Goal: Check status: Check status

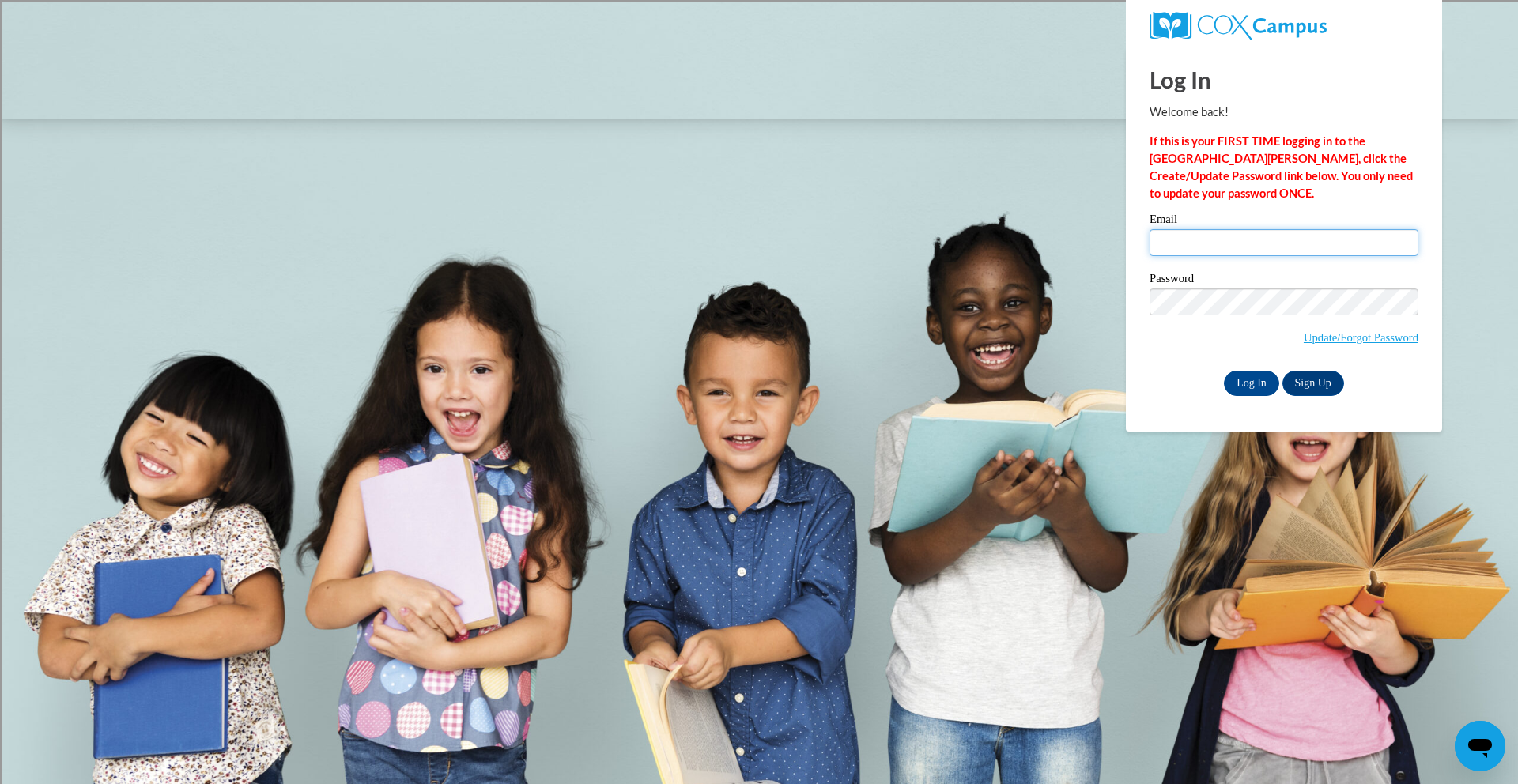
click at [1178, 244] on input "Email" at bounding box center [1283, 243] width 268 height 27
type input "mdebruin@shorewood.k12.wi.us"
click at [1223, 371] on input "Log In" at bounding box center [1251, 384] width 55 height 25
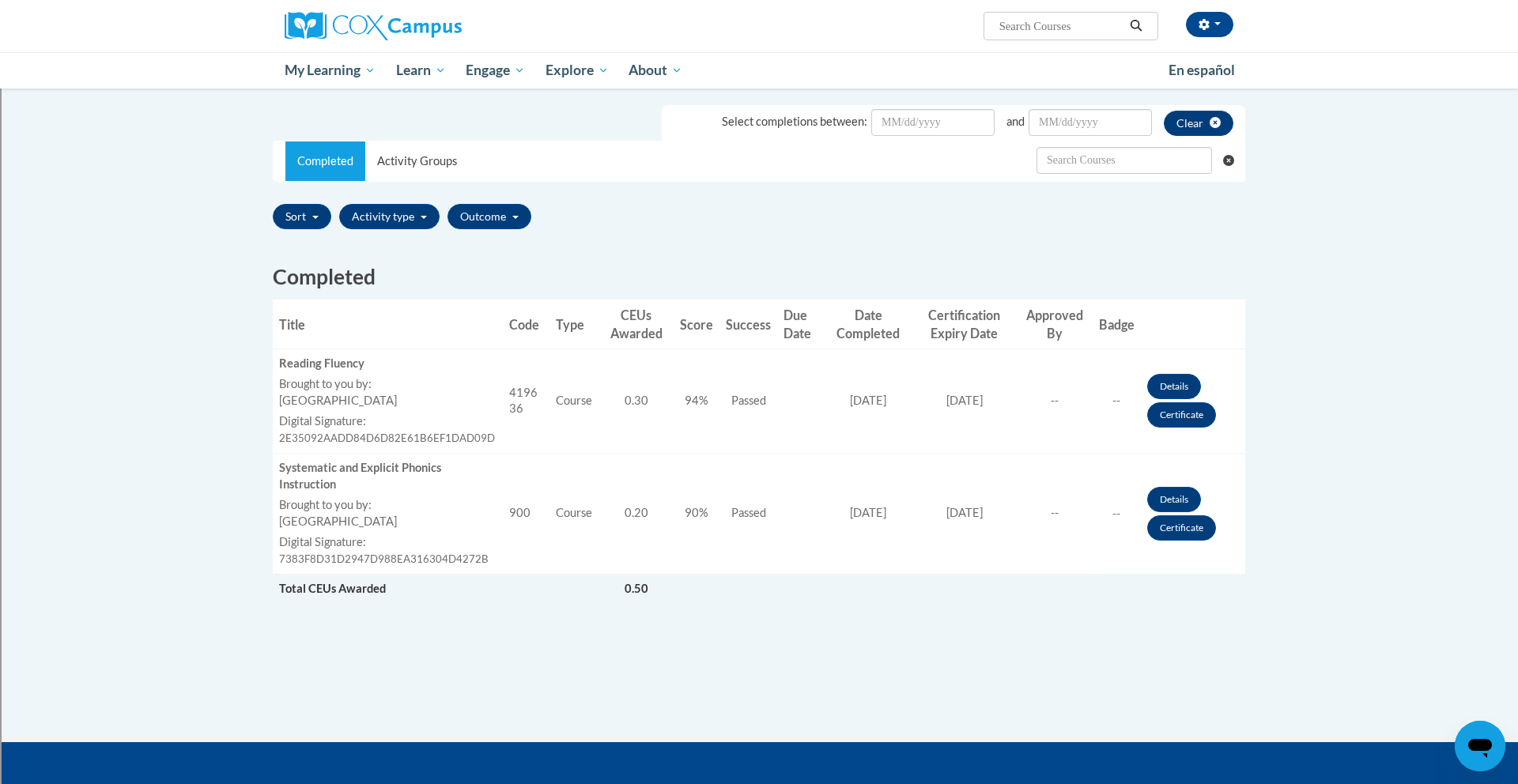
scroll to position [278, 0]
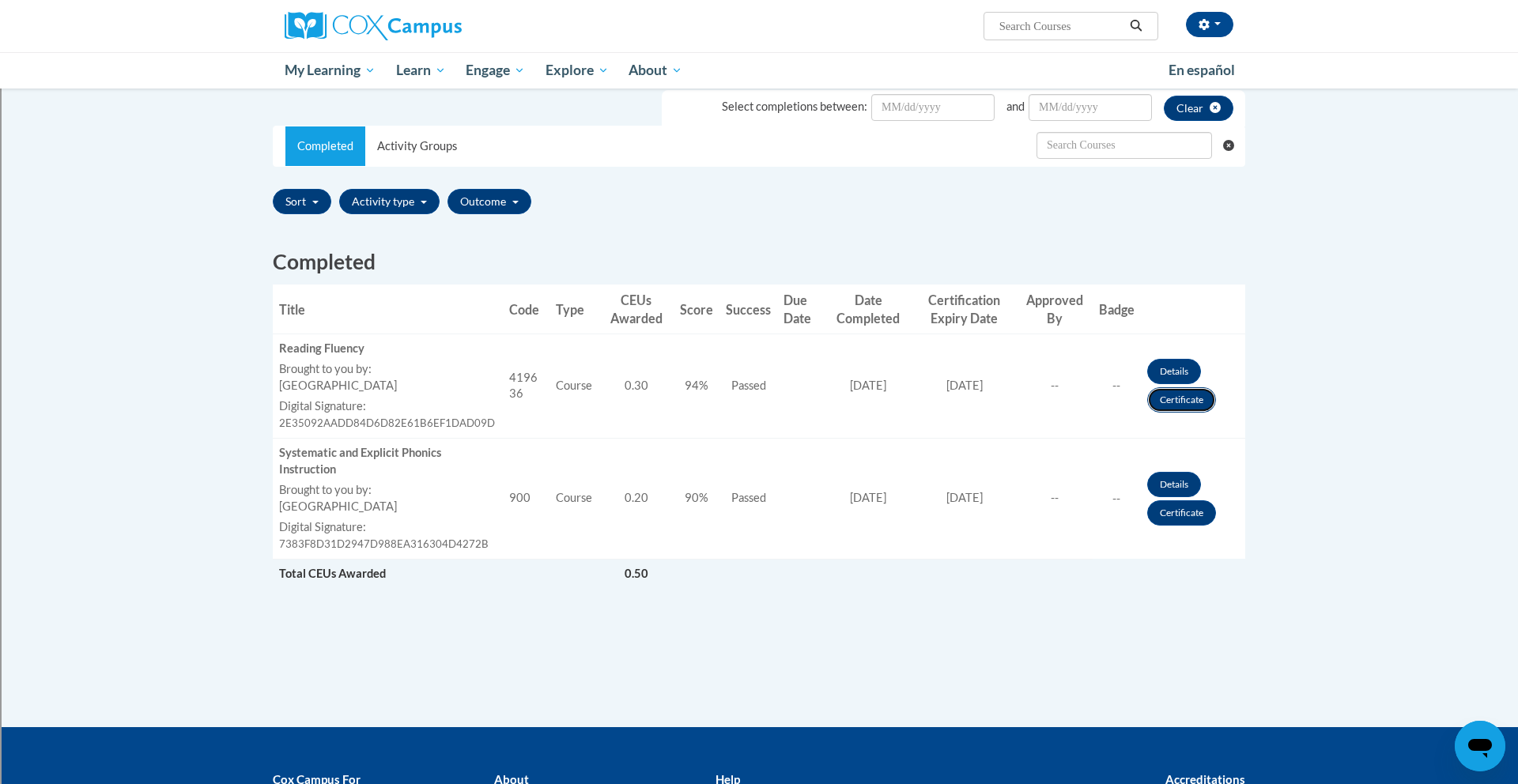
click at [1184, 402] on link "Certificate" at bounding box center [1181, 400] width 69 height 25
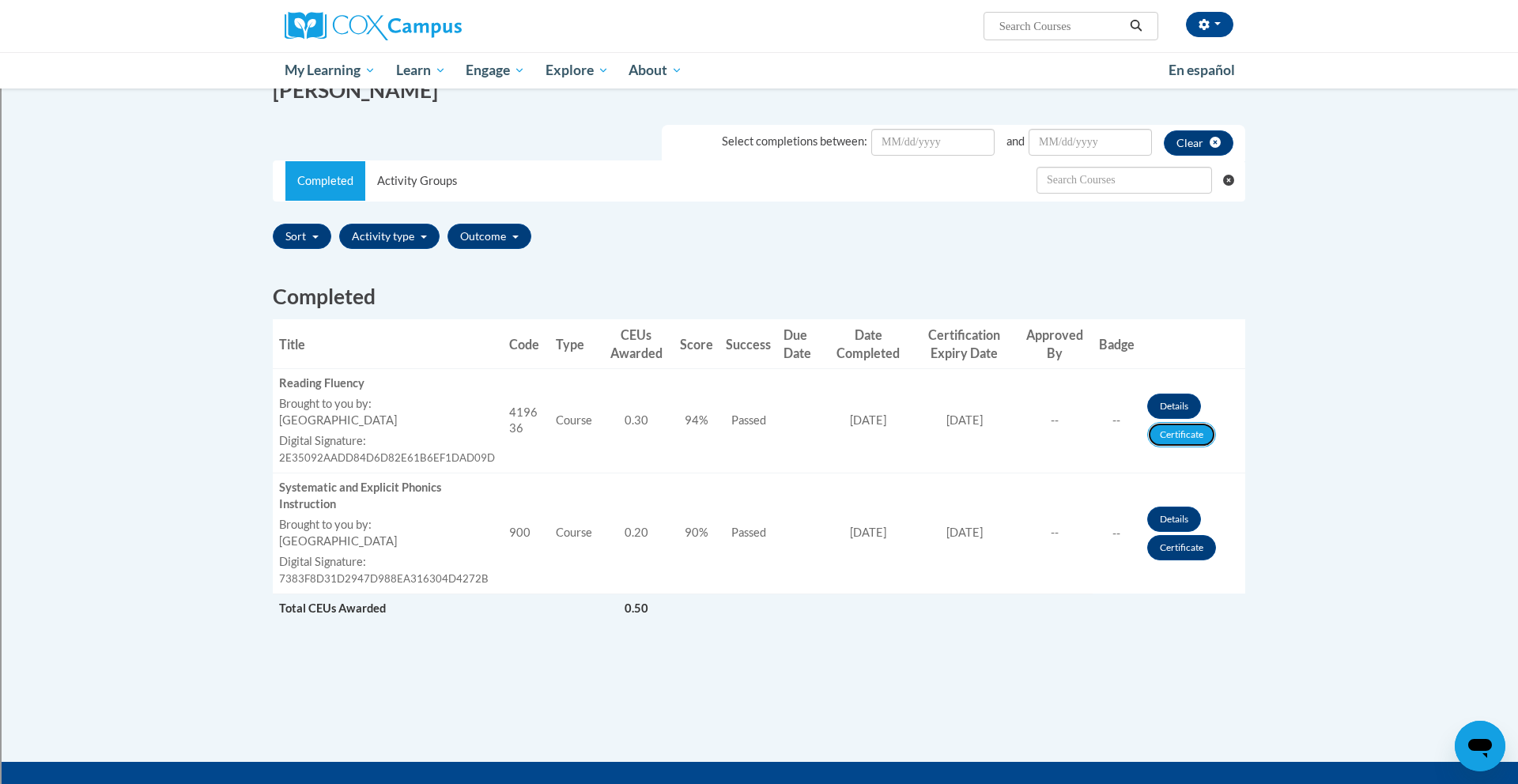
scroll to position [208, 0]
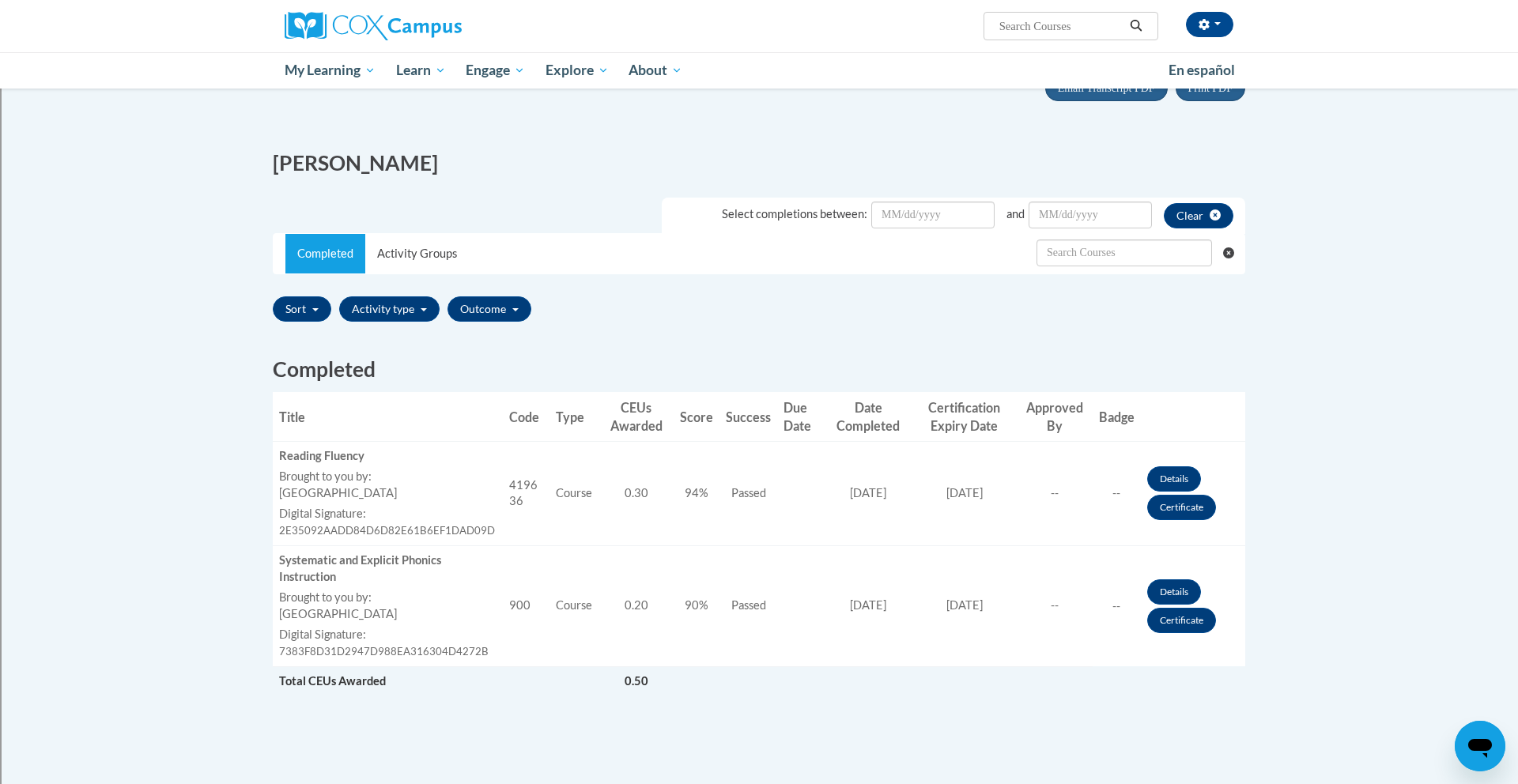
scroll to position [184, 0]
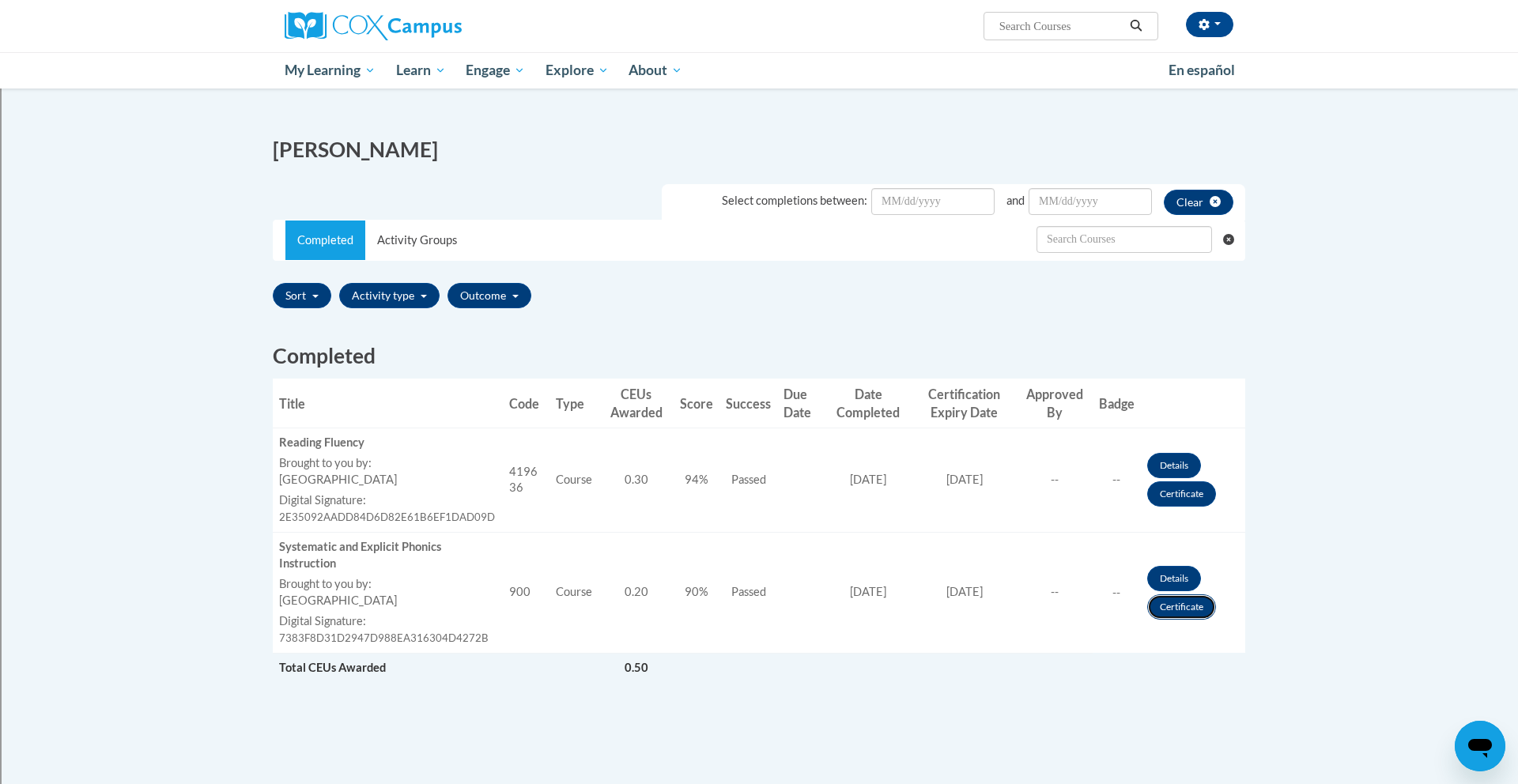
click at [1175, 606] on link "Certificate" at bounding box center [1181, 608] width 69 height 25
